Goal: Transaction & Acquisition: Purchase product/service

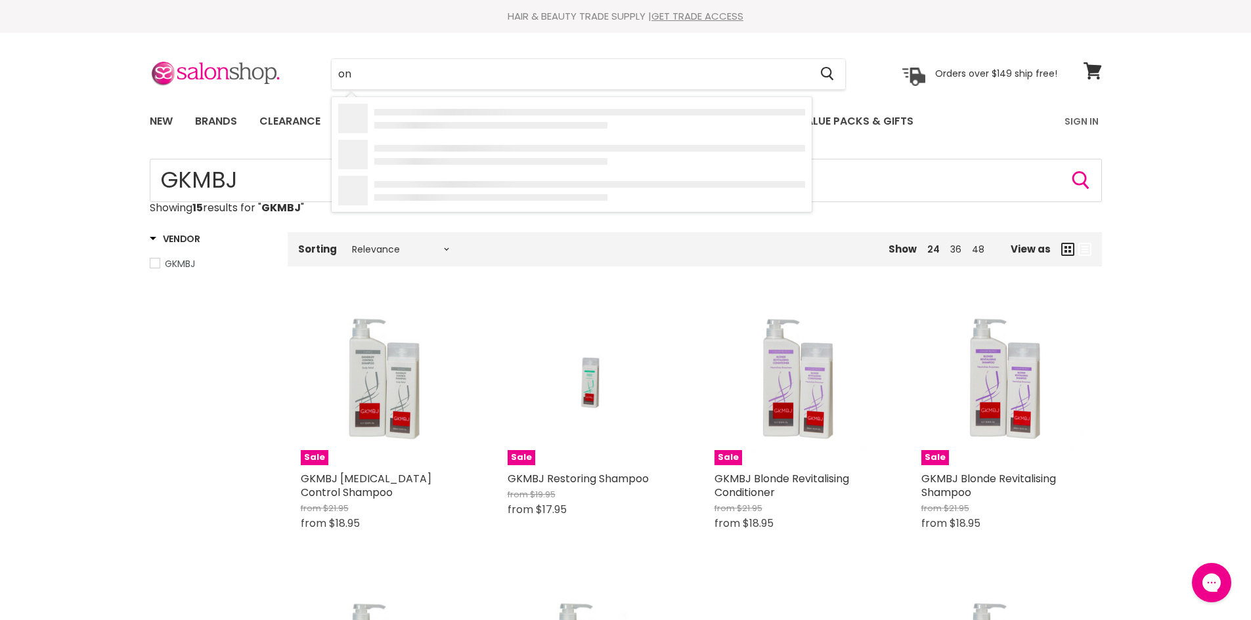
type input "o"
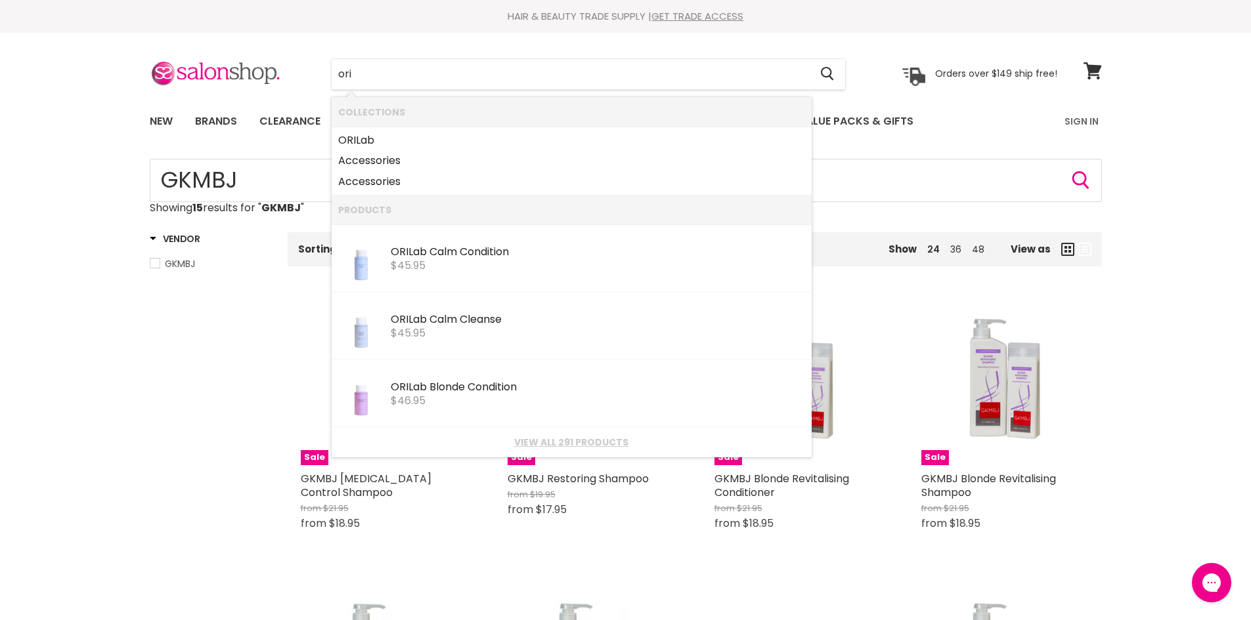
type input "ori"
click at [410, 261] on span "$45.95" at bounding box center [408, 265] width 35 height 15
